Goal: Task Accomplishment & Management: Complete application form

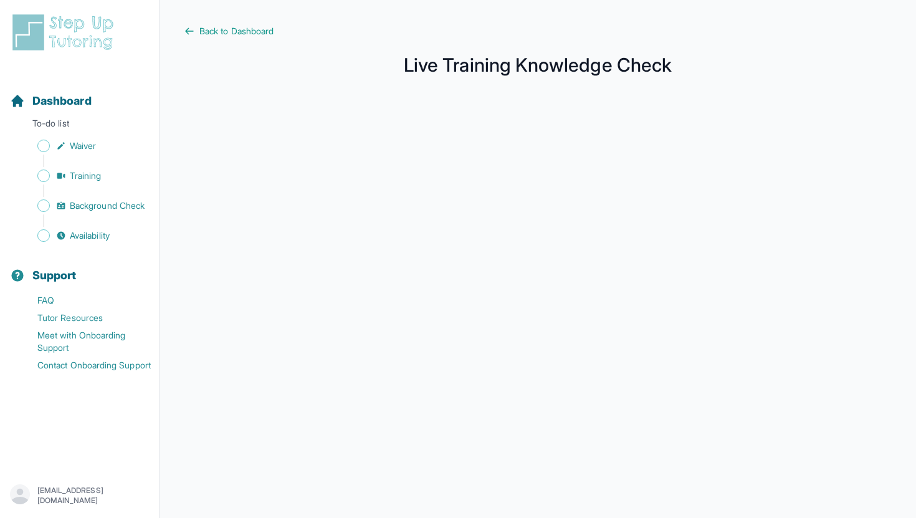
scroll to position [145, 0]
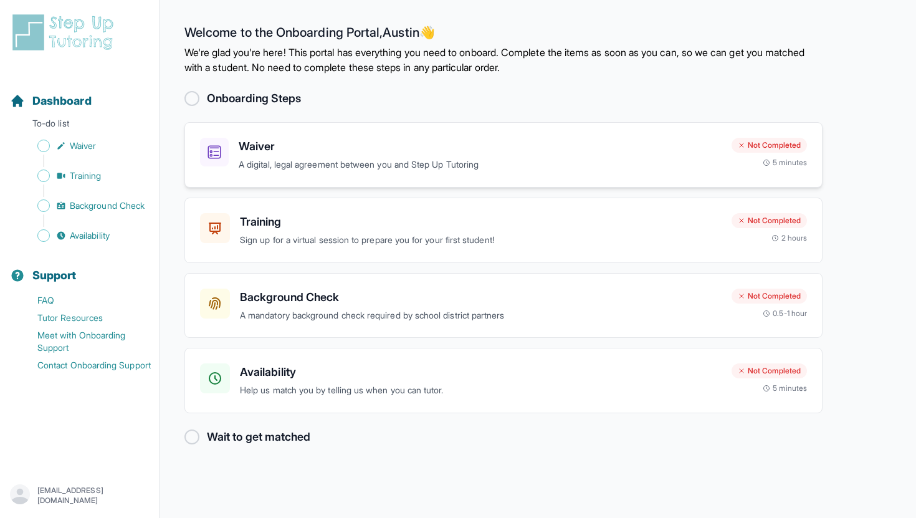
click at [274, 134] on div "Waiver A digital, legal agreement between you and Step Up Tutoring Not Complete…" at bounding box center [504, 154] width 638 height 65
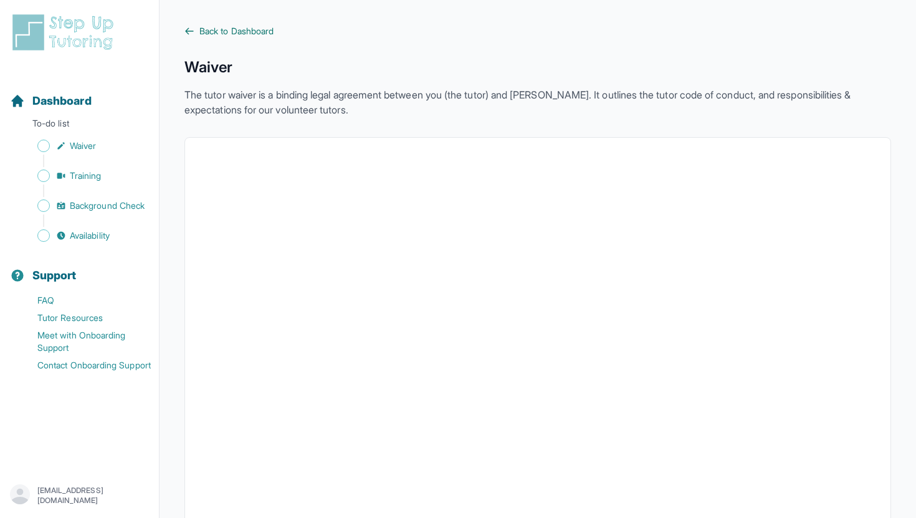
click at [227, 31] on span "Back to Dashboard" at bounding box center [236, 31] width 74 height 12
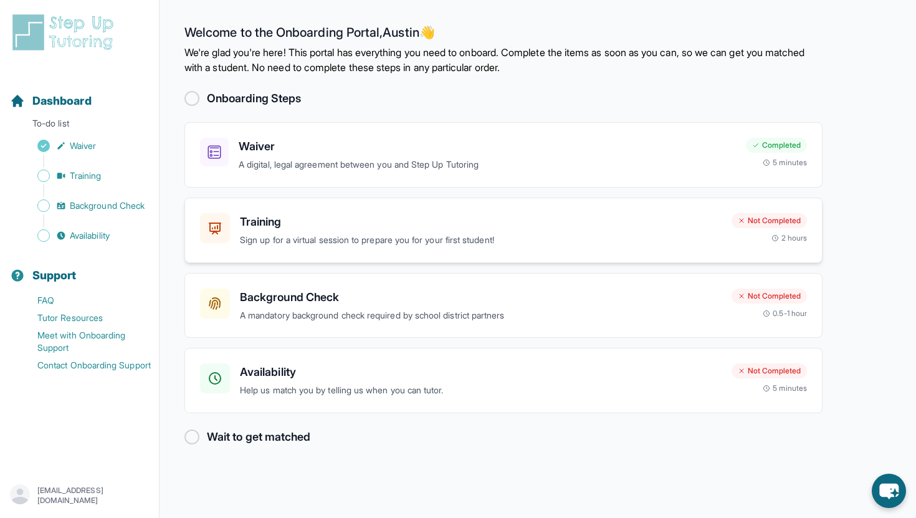
click at [318, 232] on div "Training Sign up for a virtual session to prepare you for your first student!" at bounding box center [481, 230] width 482 height 34
click at [393, 302] on h3 "Background Check" at bounding box center [481, 297] width 482 height 17
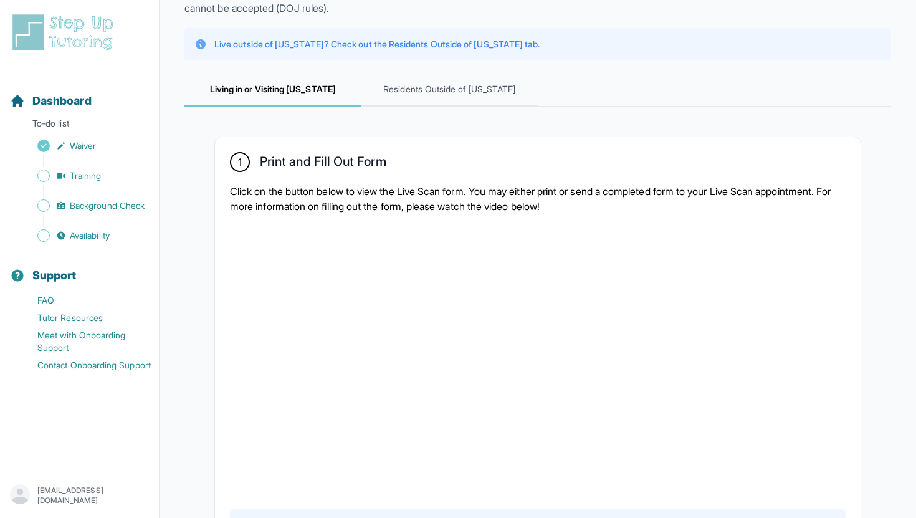
scroll to position [223, 0]
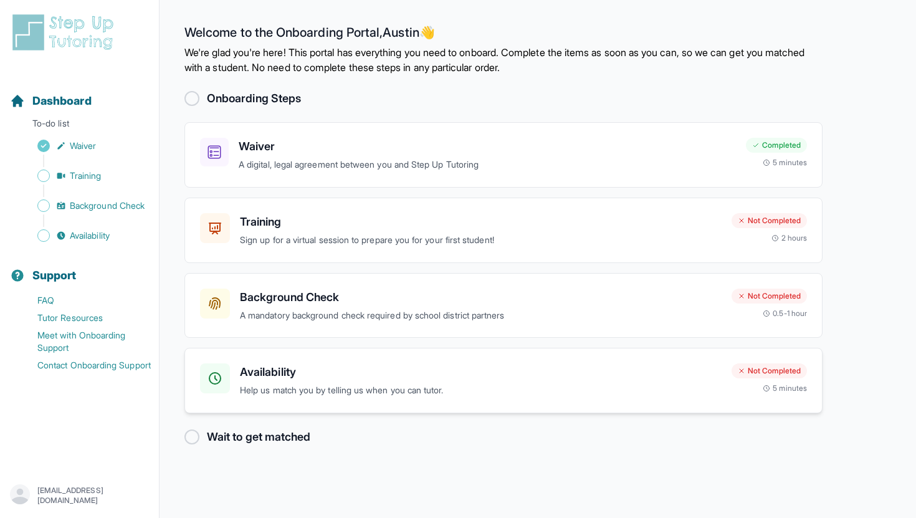
click at [398, 392] on p "Help us match you by telling us when you can tutor." at bounding box center [481, 390] width 482 height 14
click at [54, 304] on link "FAQ" at bounding box center [84, 300] width 149 height 17
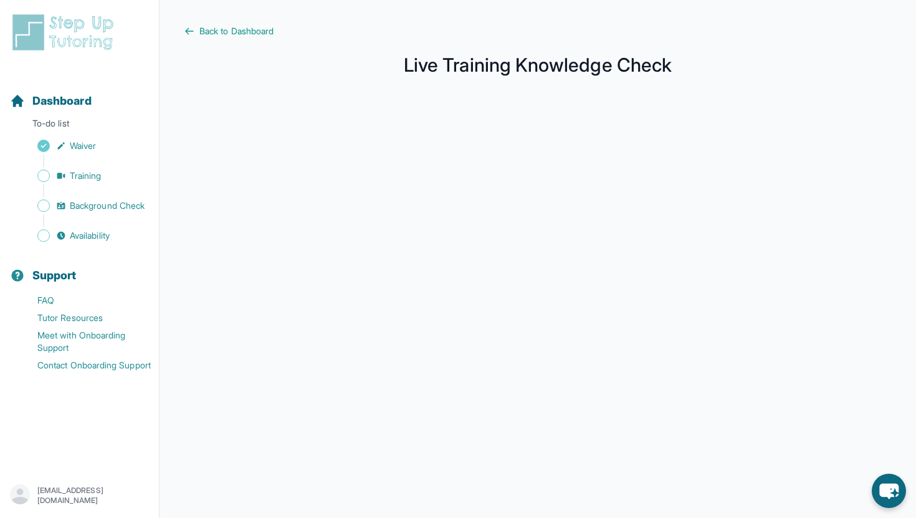
click at [92, 186] on div "Sidebar" at bounding box center [82, 191] width 144 height 12
click at [98, 178] on span "Training" at bounding box center [86, 176] width 32 height 12
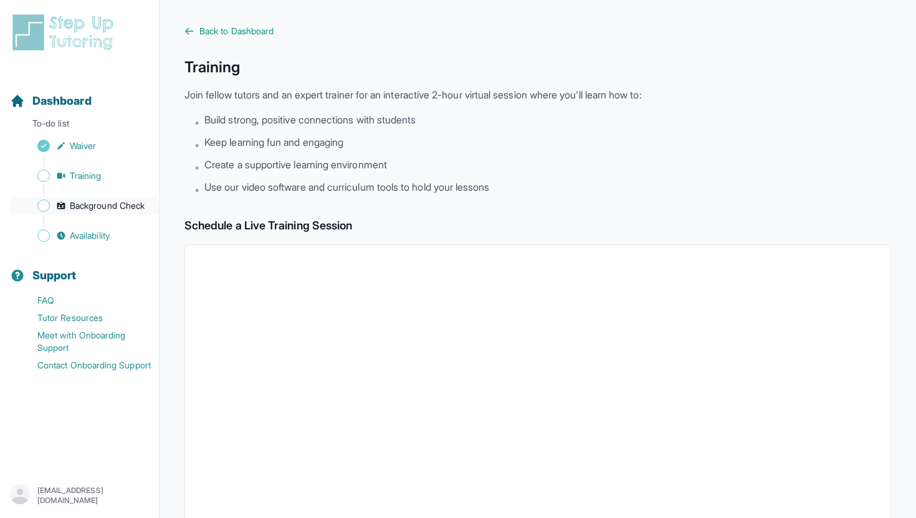
click at [117, 204] on span "Background Check" at bounding box center [107, 205] width 75 height 12
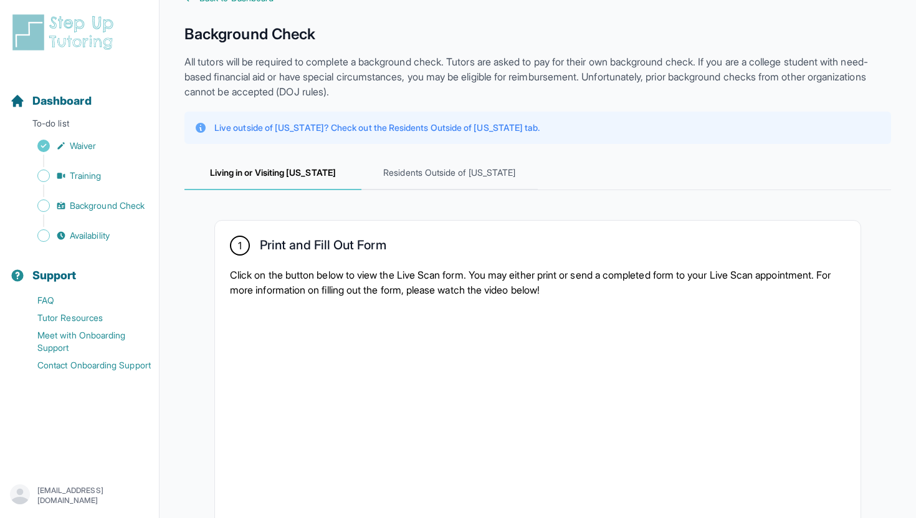
scroll to position [55, 0]
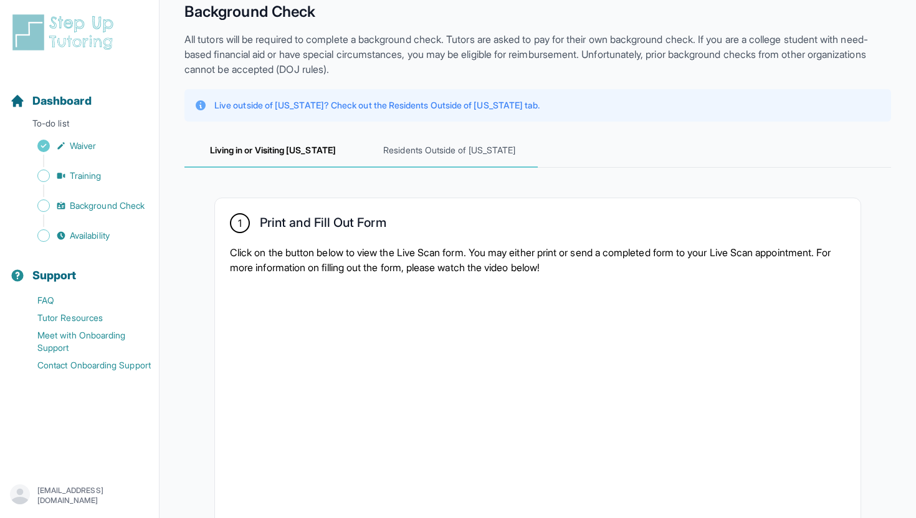
click at [449, 154] on span "Residents Outside of [US_STATE]" at bounding box center [450, 151] width 177 height 34
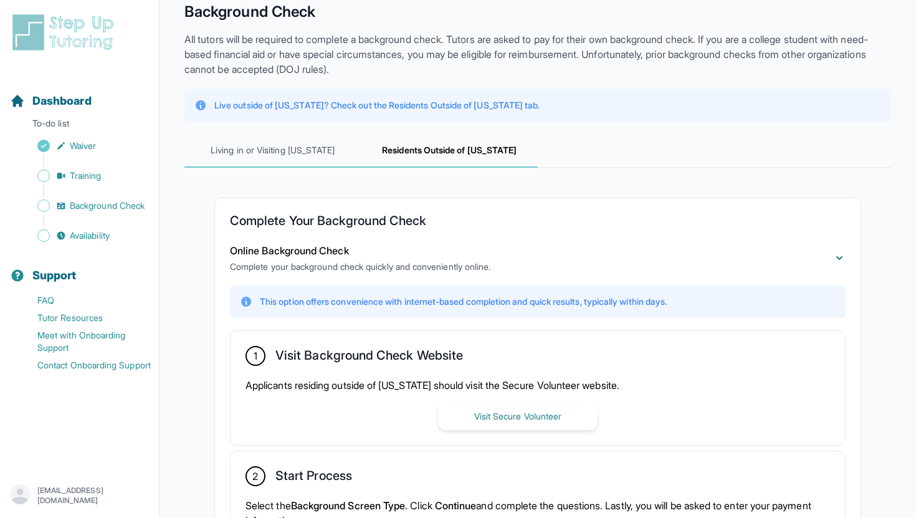
click at [317, 156] on span "Living in or Visiting California" at bounding box center [273, 151] width 177 height 34
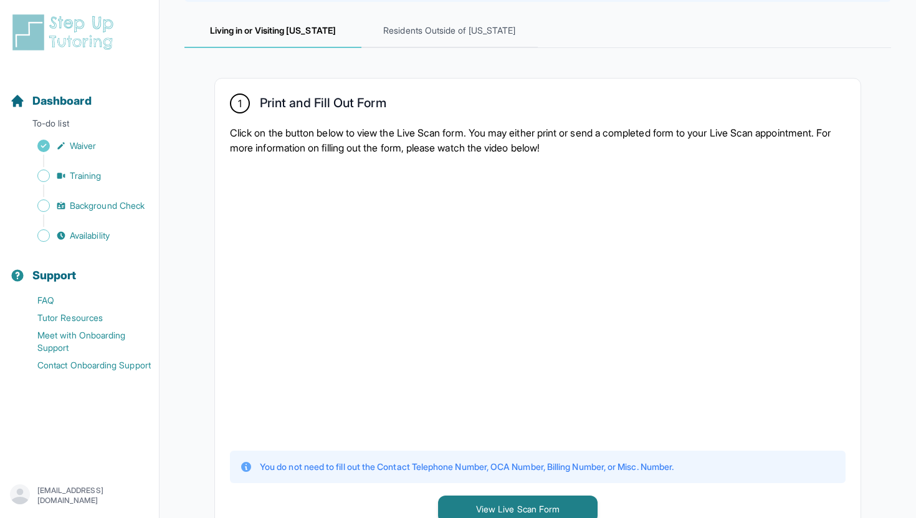
scroll to position [213, 0]
